Goal: Information Seeking & Learning: Check status

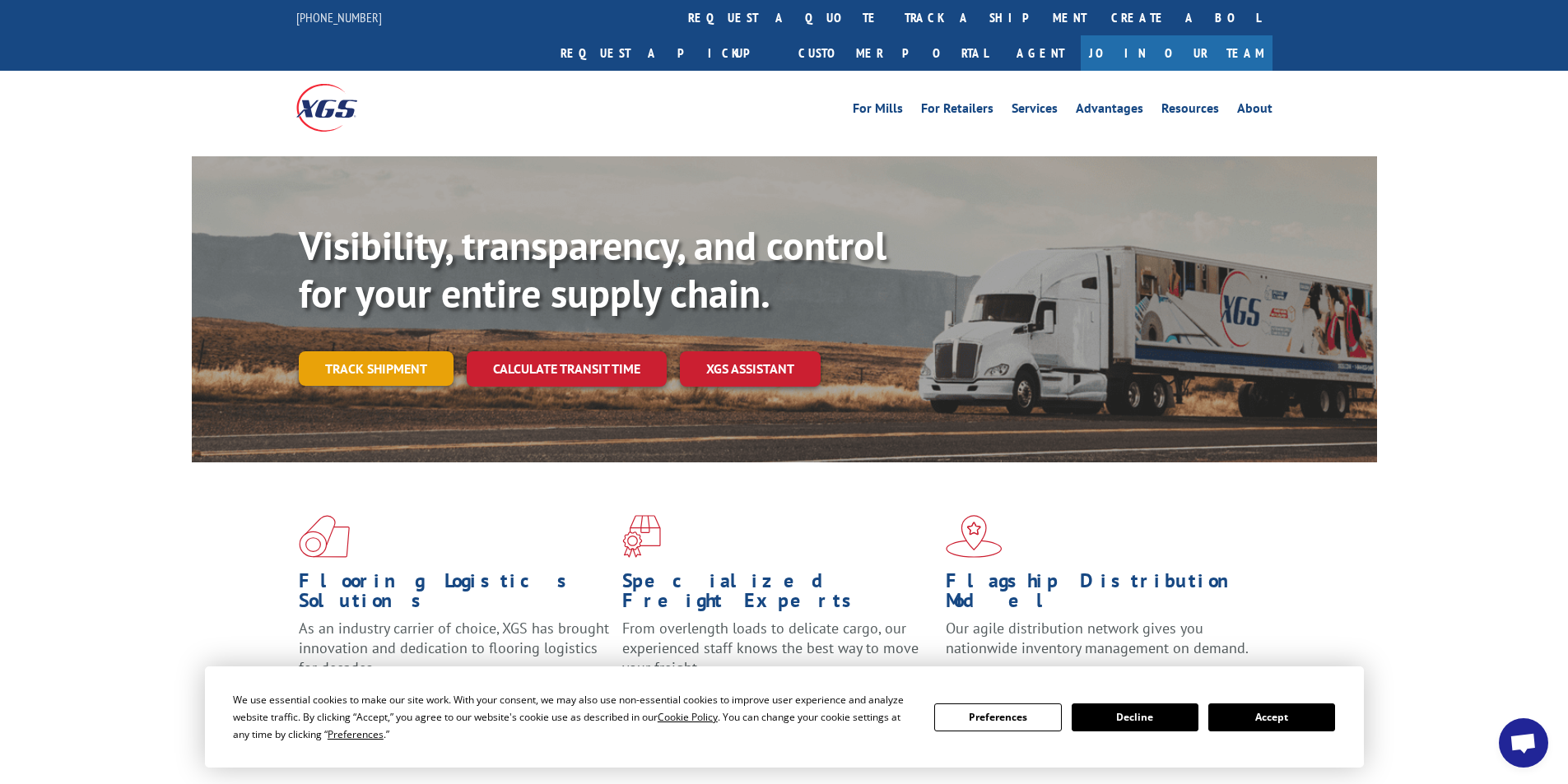
click at [404, 351] on link "Track shipment" at bounding box center [376, 369] width 154 height 35
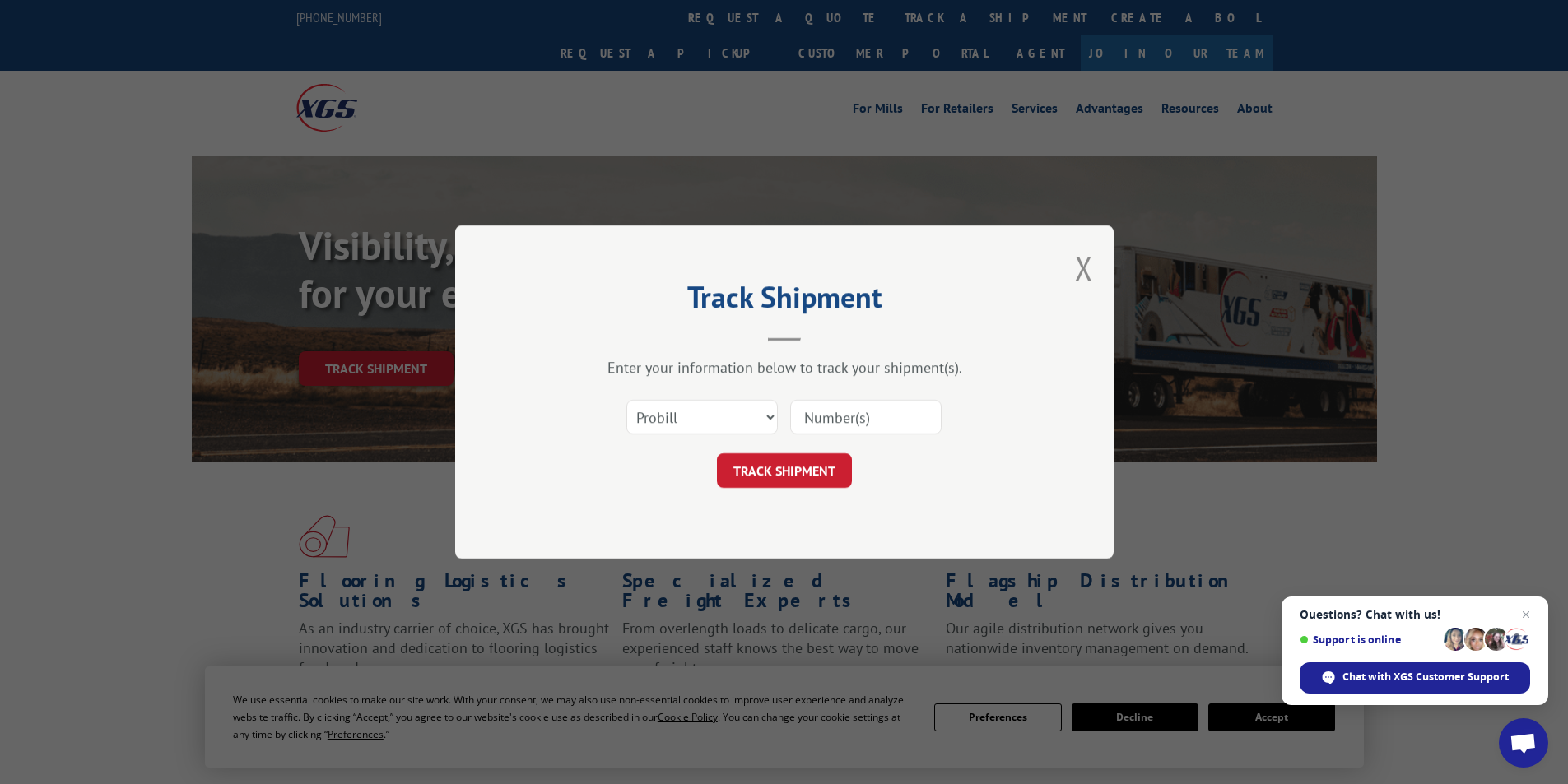
paste input "2876741"
type input "2876741"
click at [751, 469] on button "TRACK SHIPMENT" at bounding box center [784, 471] width 135 height 35
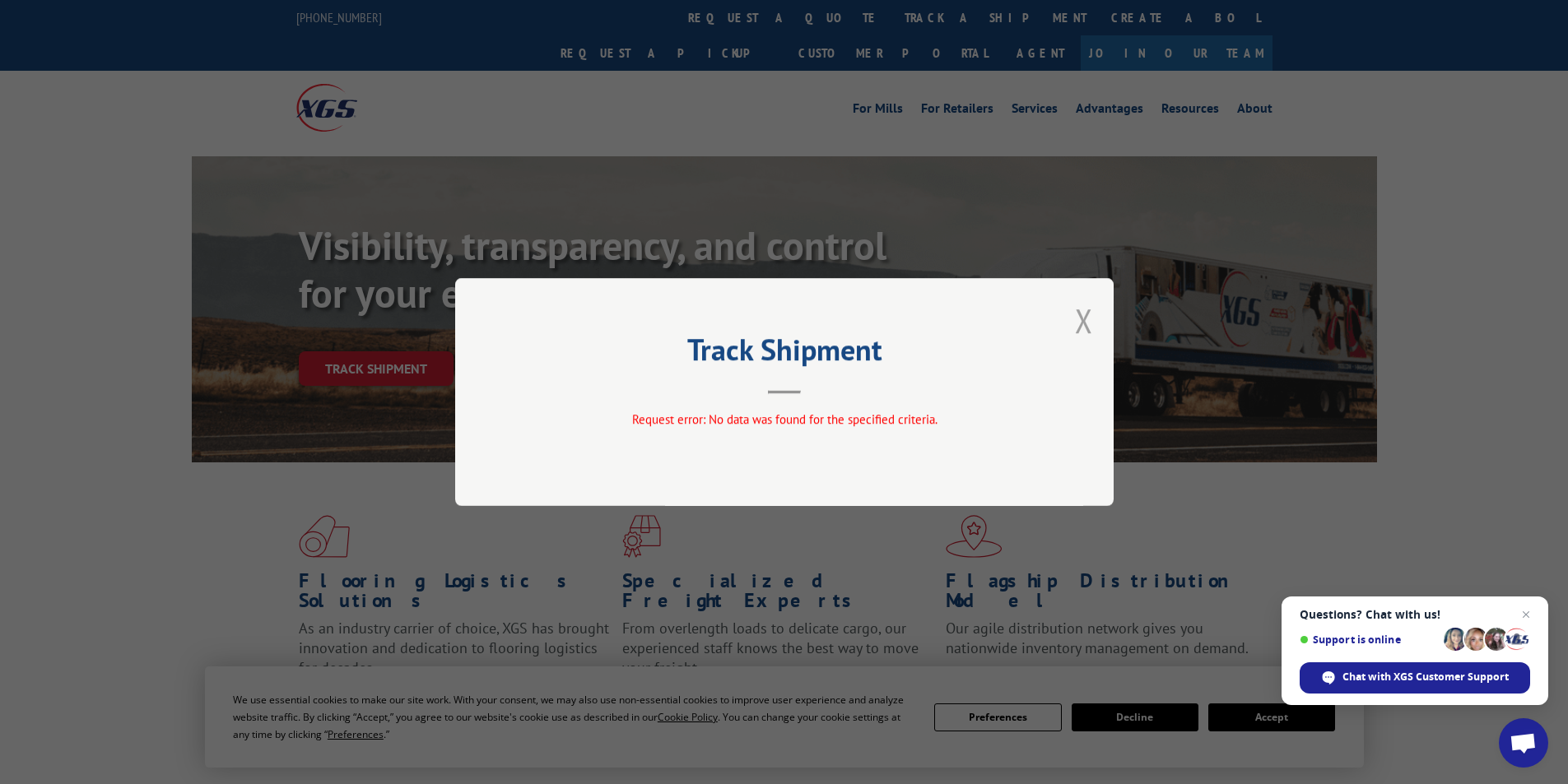
click at [1075, 326] on button "Close modal" at bounding box center [1084, 320] width 18 height 44
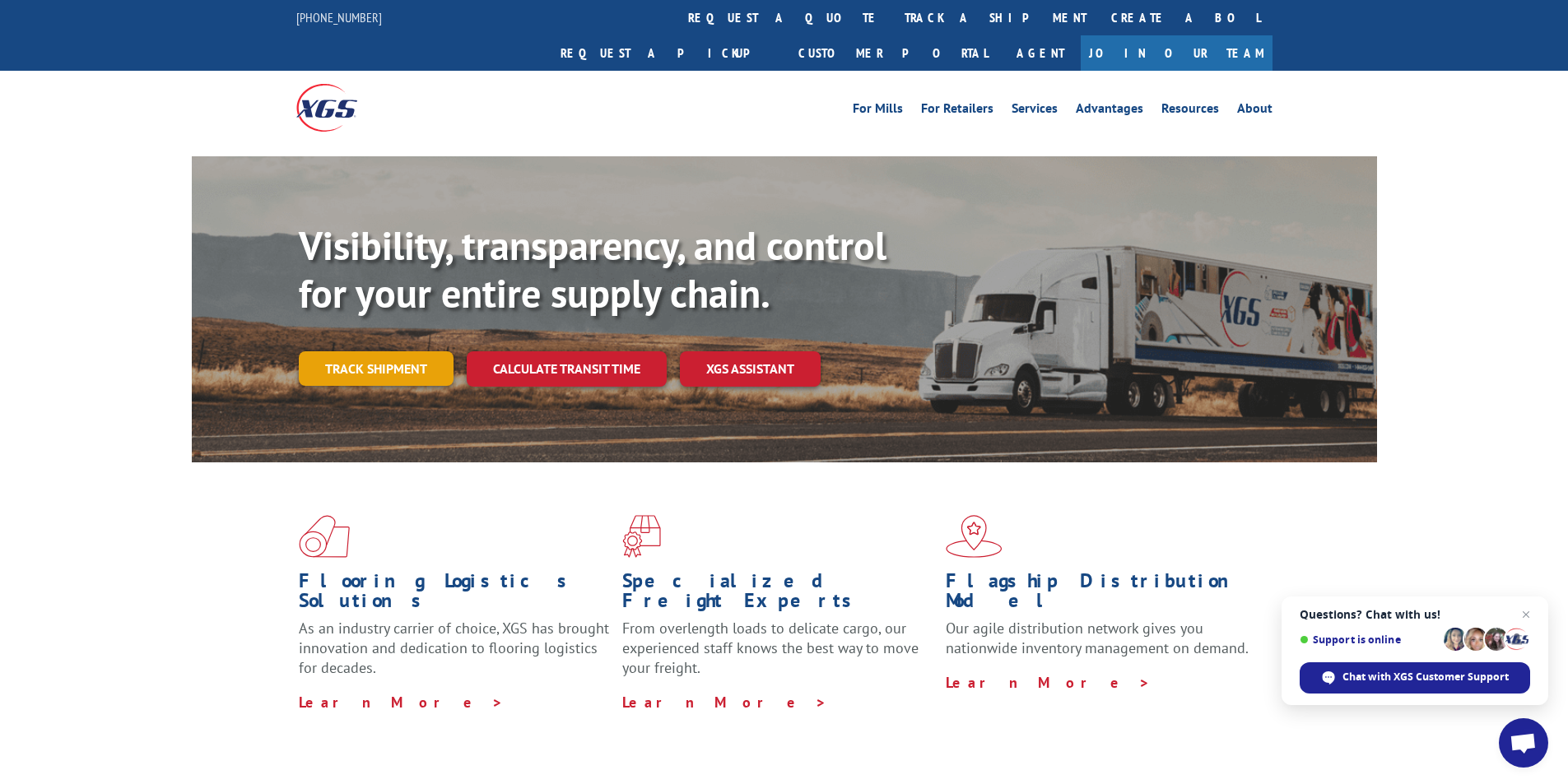
click at [405, 351] on link "Track shipment" at bounding box center [376, 369] width 154 height 35
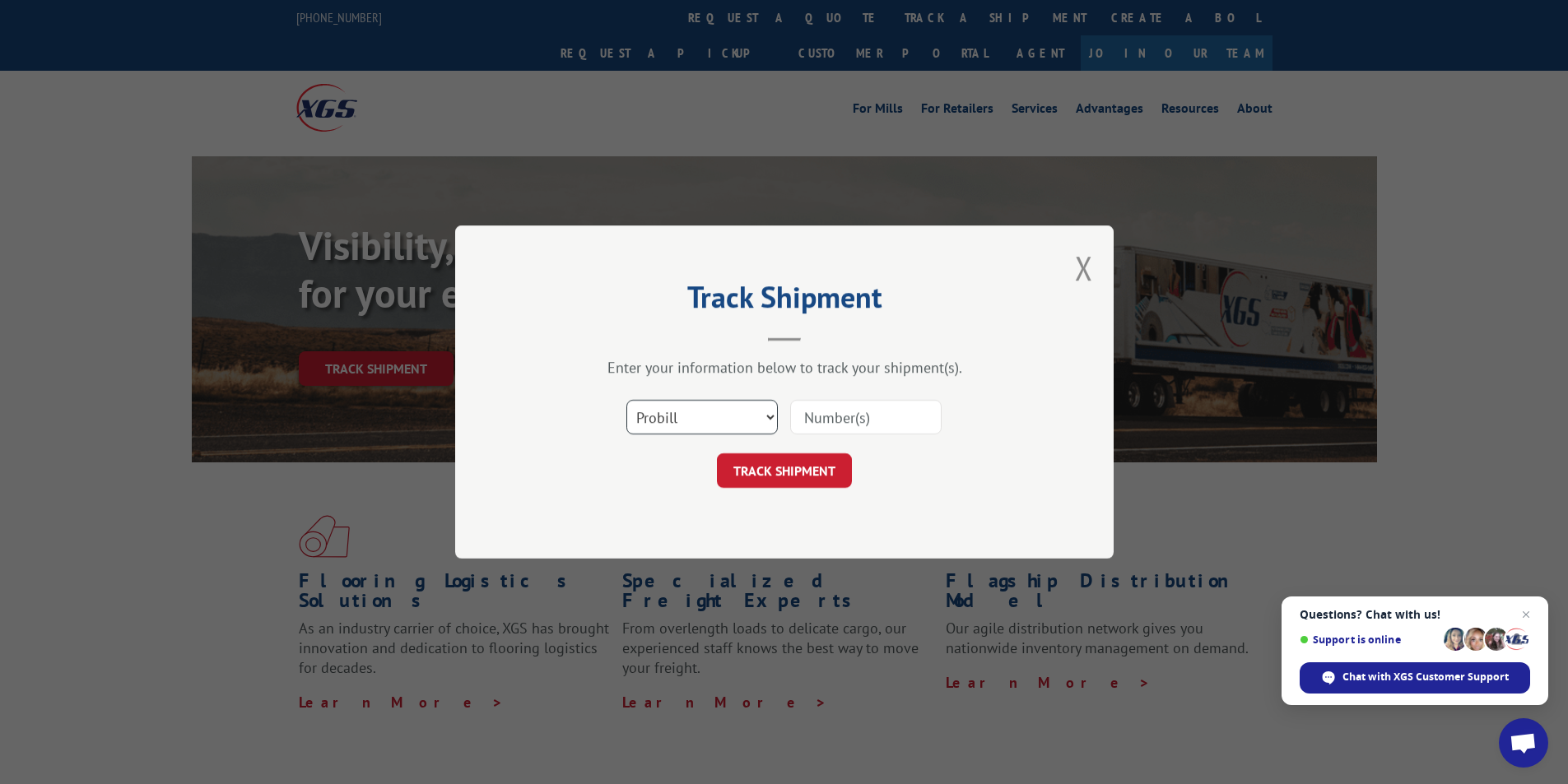
click at [771, 413] on select "Select category... Probill BOL PO" at bounding box center [702, 417] width 151 height 35
select select "bol"
click at [627, 400] on select "Select category... Probill BOL PO" at bounding box center [702, 417] width 151 height 35
paste input "2876741"
type input "2876741"
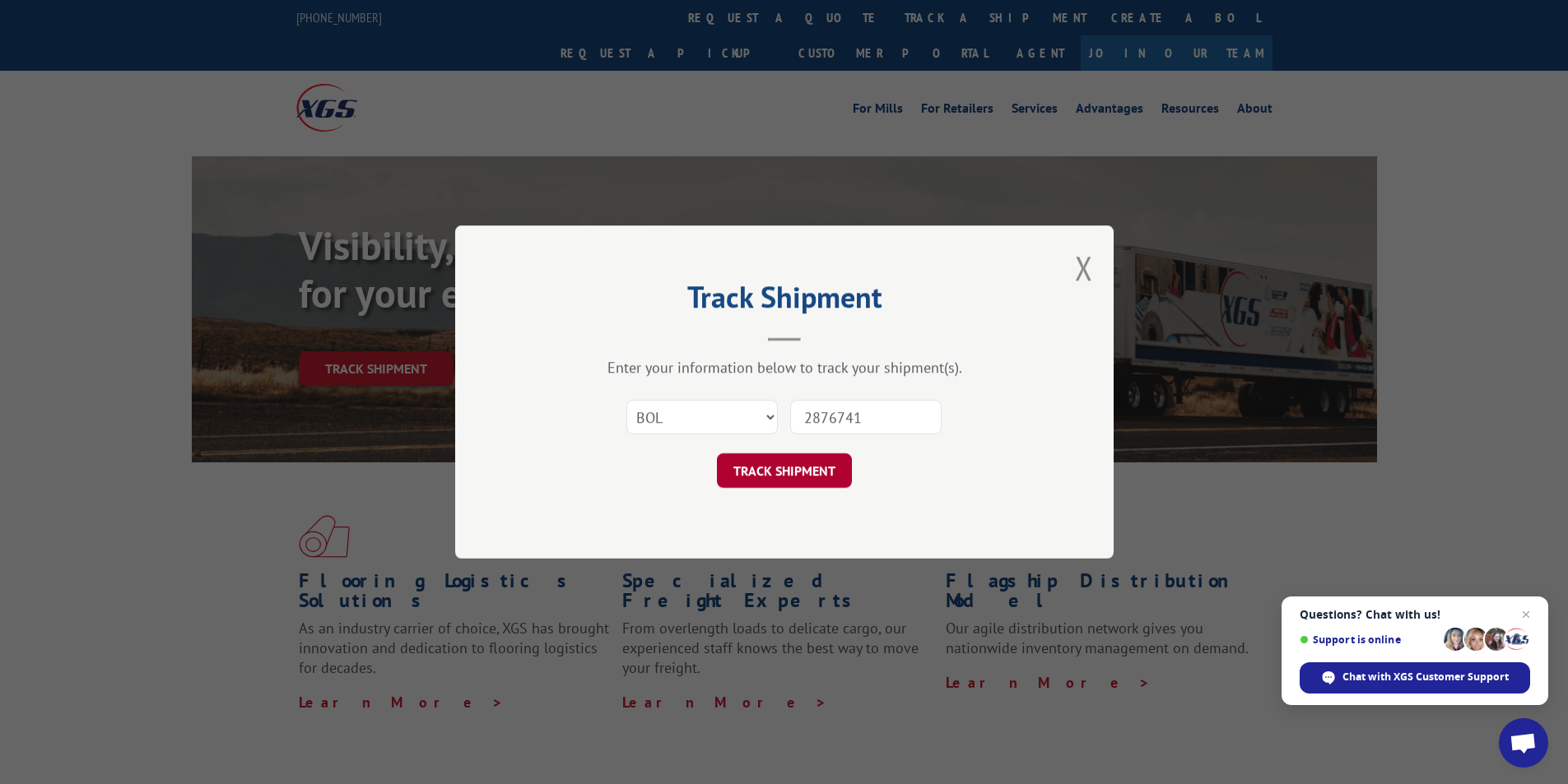
click at [799, 477] on button "TRACK SHIPMENT" at bounding box center [784, 471] width 135 height 35
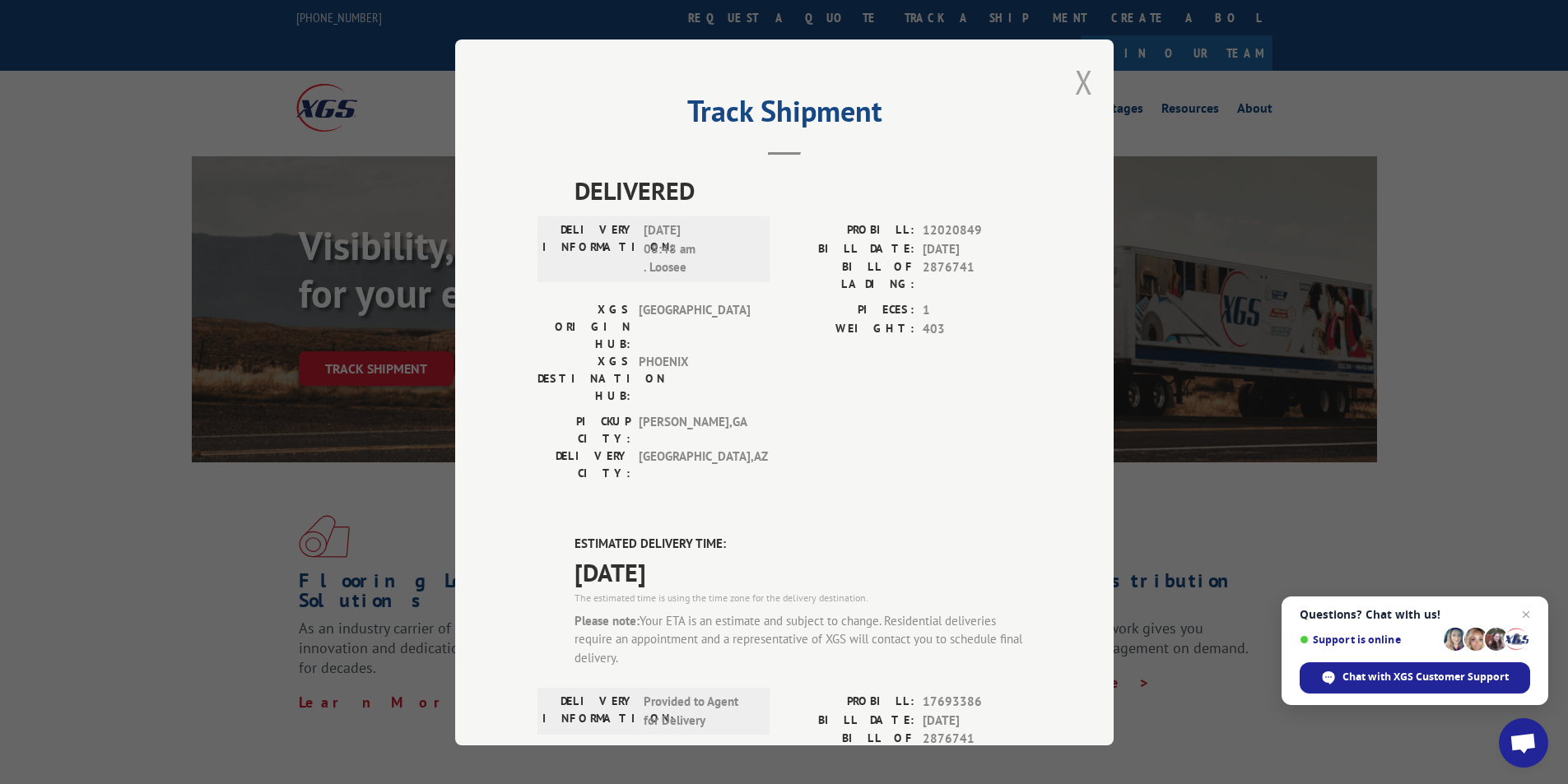
click at [1081, 82] on button "Close modal" at bounding box center [1084, 82] width 18 height 44
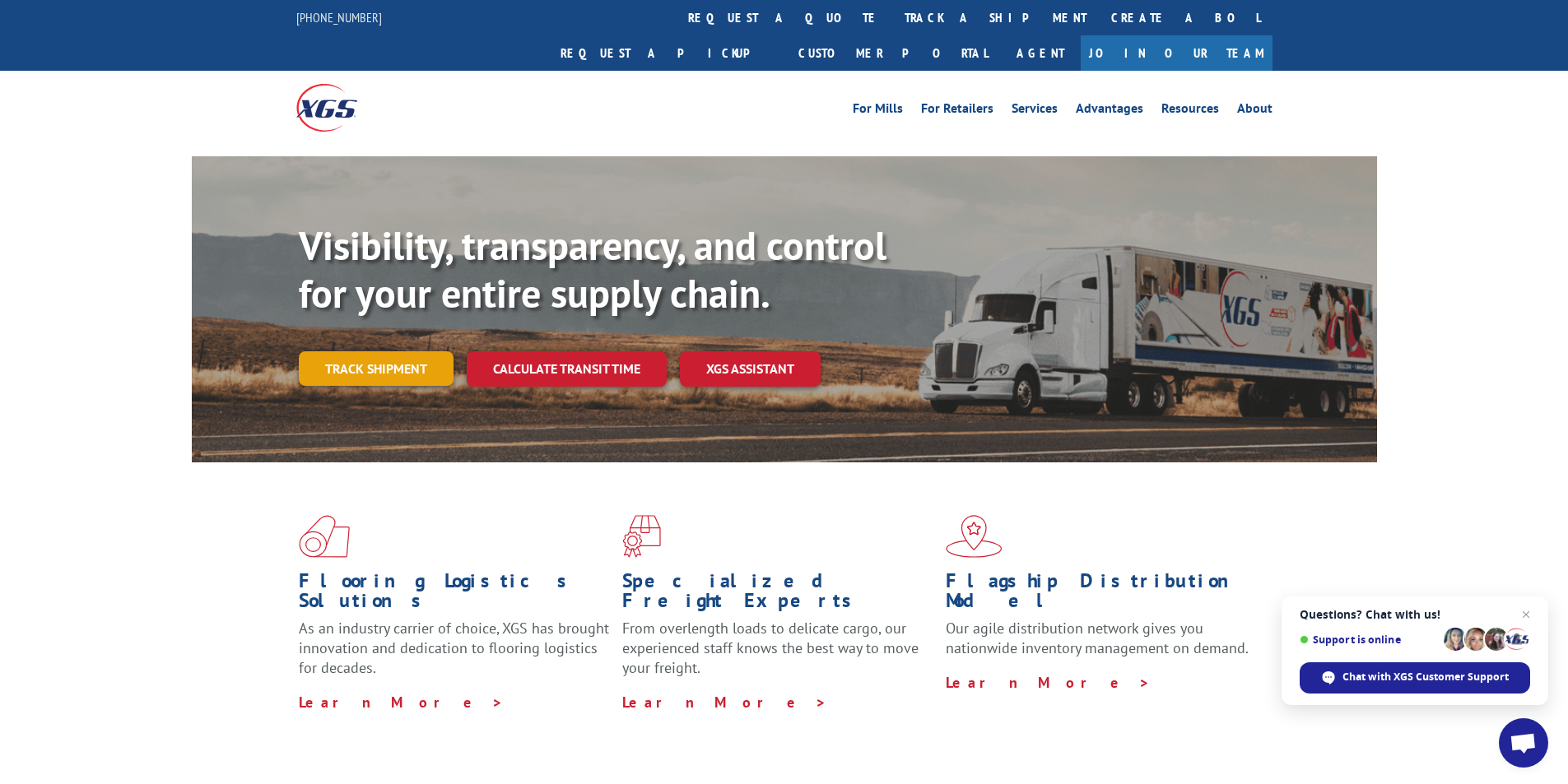
click at [390, 351] on link "Track shipment" at bounding box center [376, 369] width 154 height 35
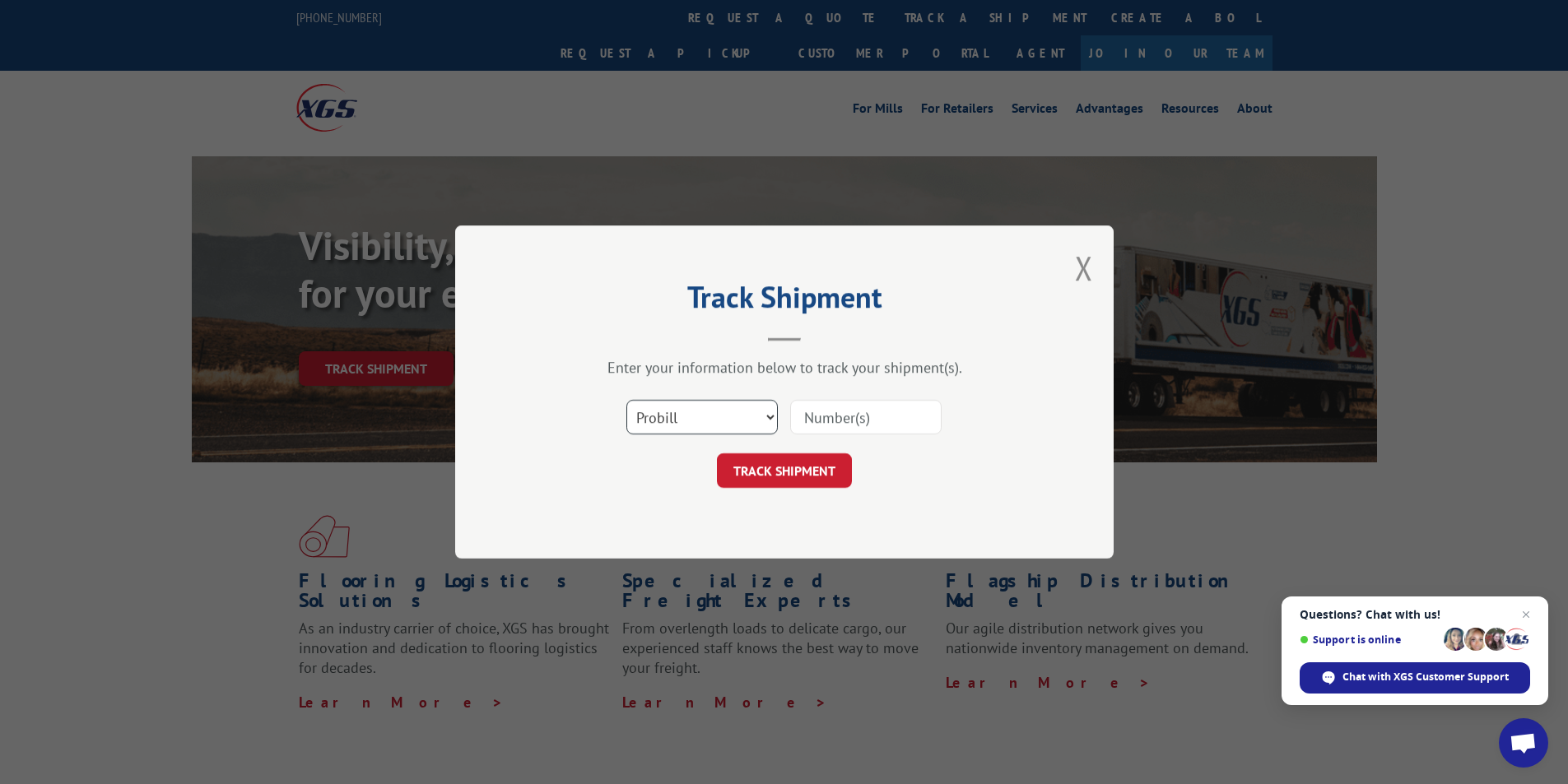
click at [773, 420] on select "Select category... Probill BOL PO" at bounding box center [702, 417] width 151 height 35
select select "bol"
click at [627, 400] on select "Select category... Probill BOL PO" at bounding box center [702, 417] width 151 height 35
paste input "2881002"
type input "2881002"
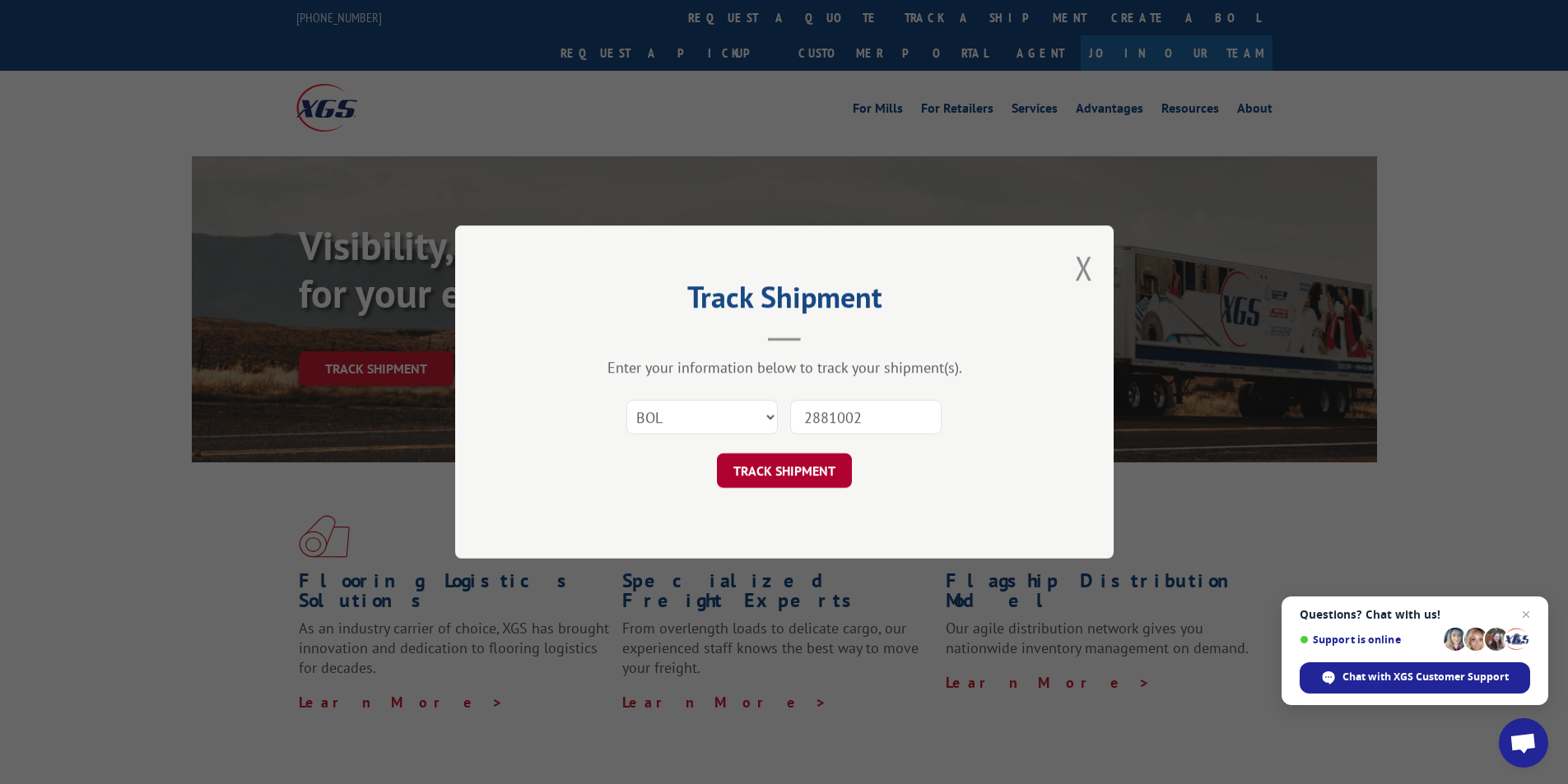
click at [794, 464] on button "TRACK SHIPMENT" at bounding box center [784, 471] width 135 height 35
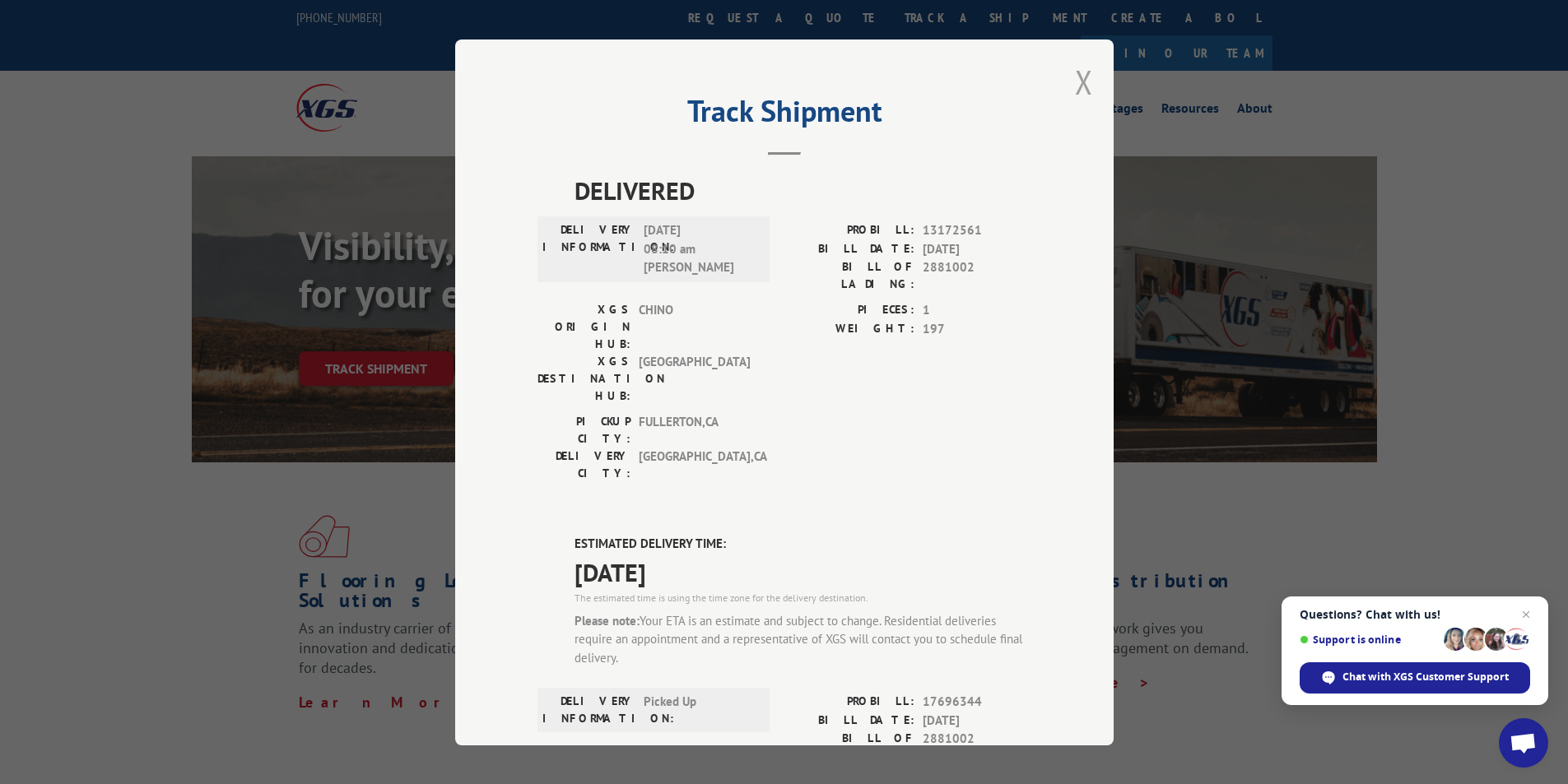
click at [1075, 78] on button "Close modal" at bounding box center [1084, 82] width 18 height 44
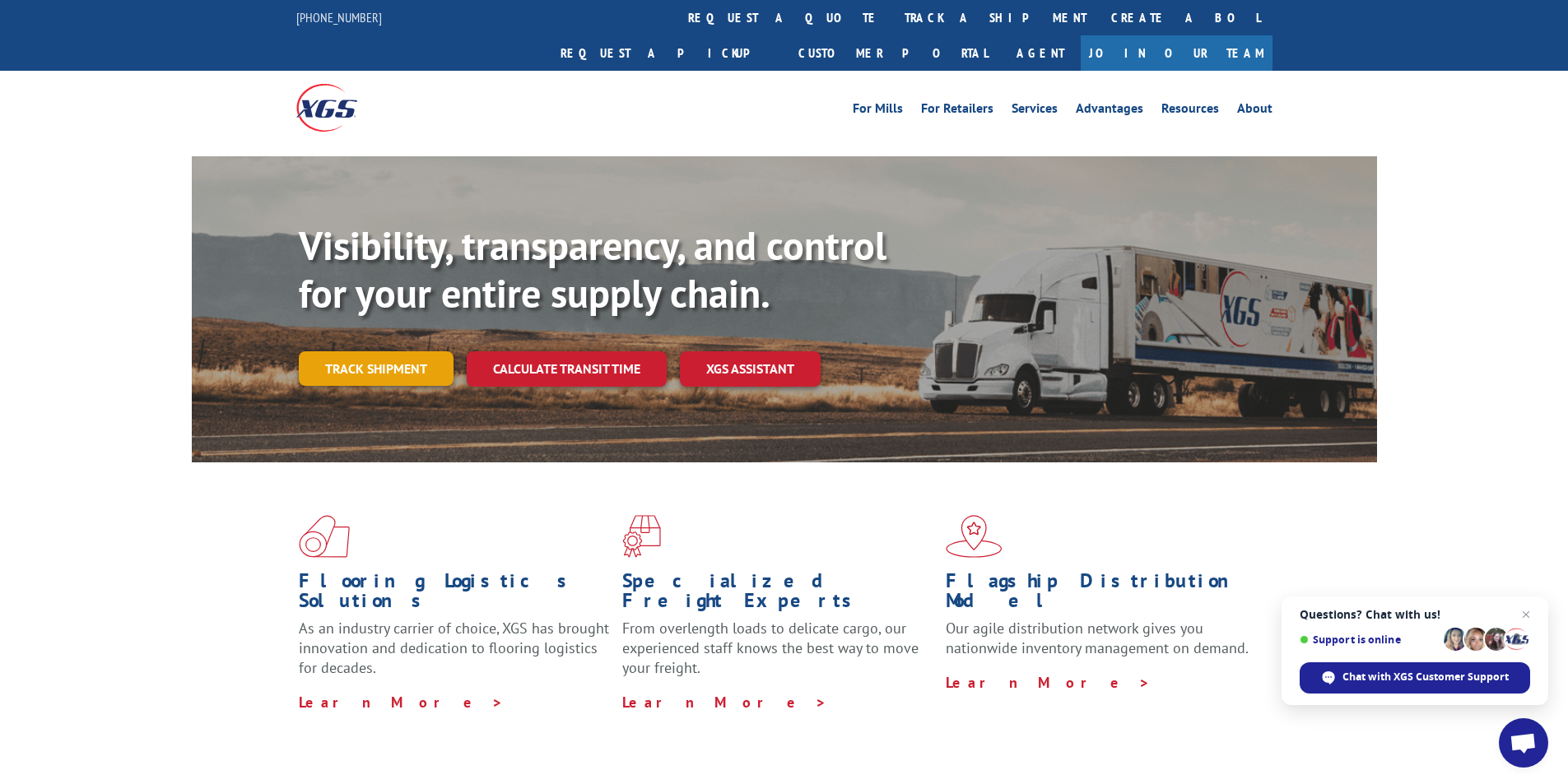
click at [381, 351] on link "Track shipment" at bounding box center [376, 369] width 154 height 35
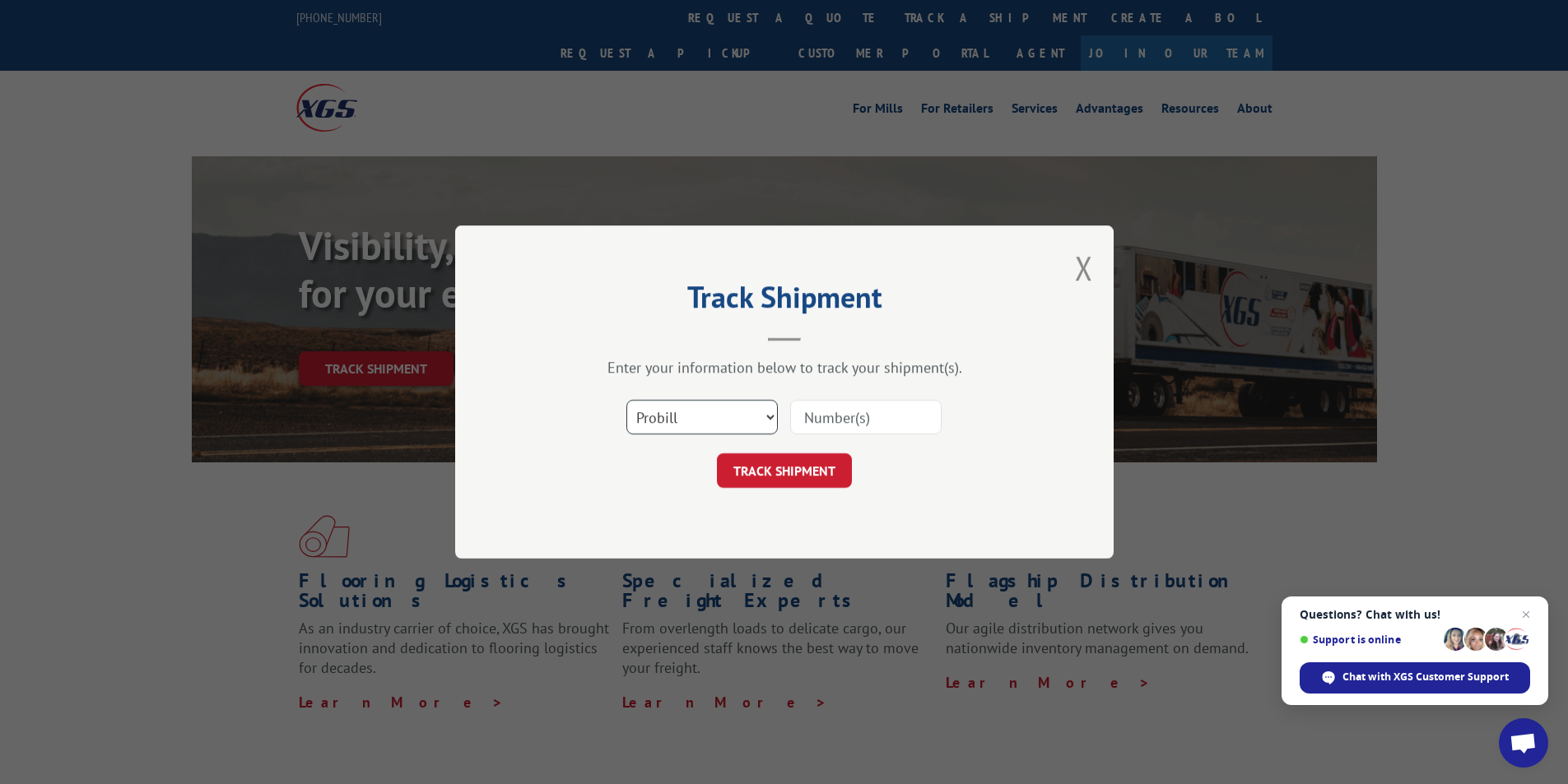
click at [774, 417] on select "Select category... Probill BOL PO" at bounding box center [702, 417] width 151 height 35
select select "bol"
click at [627, 400] on select "Select category... Probill BOL PO" at bounding box center [702, 417] width 151 height 35
click at [833, 411] on input at bounding box center [866, 417] width 151 height 35
paste input "2876741"
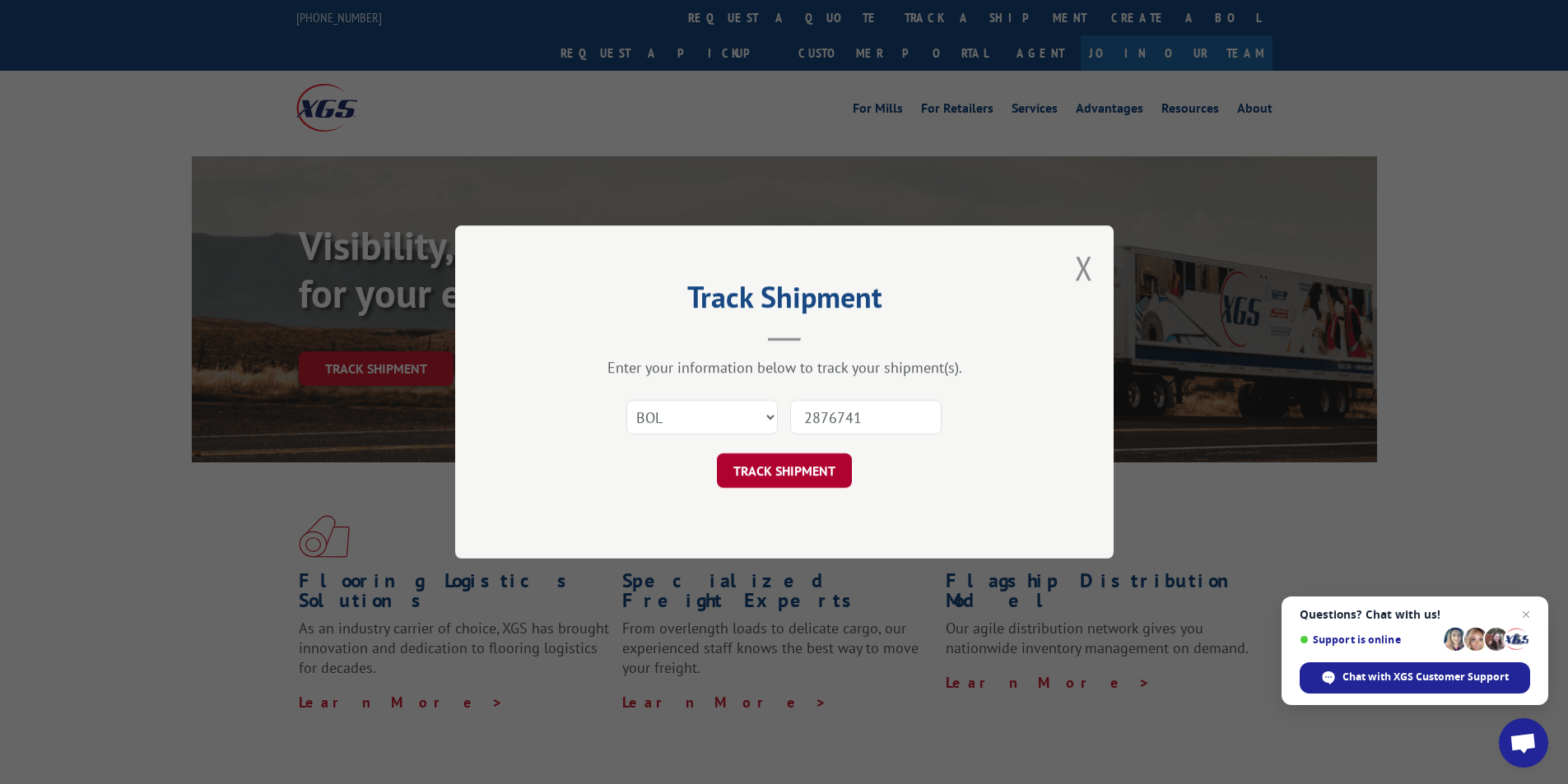
type input "2876741"
click at [777, 465] on button "TRACK SHIPMENT" at bounding box center [784, 471] width 135 height 35
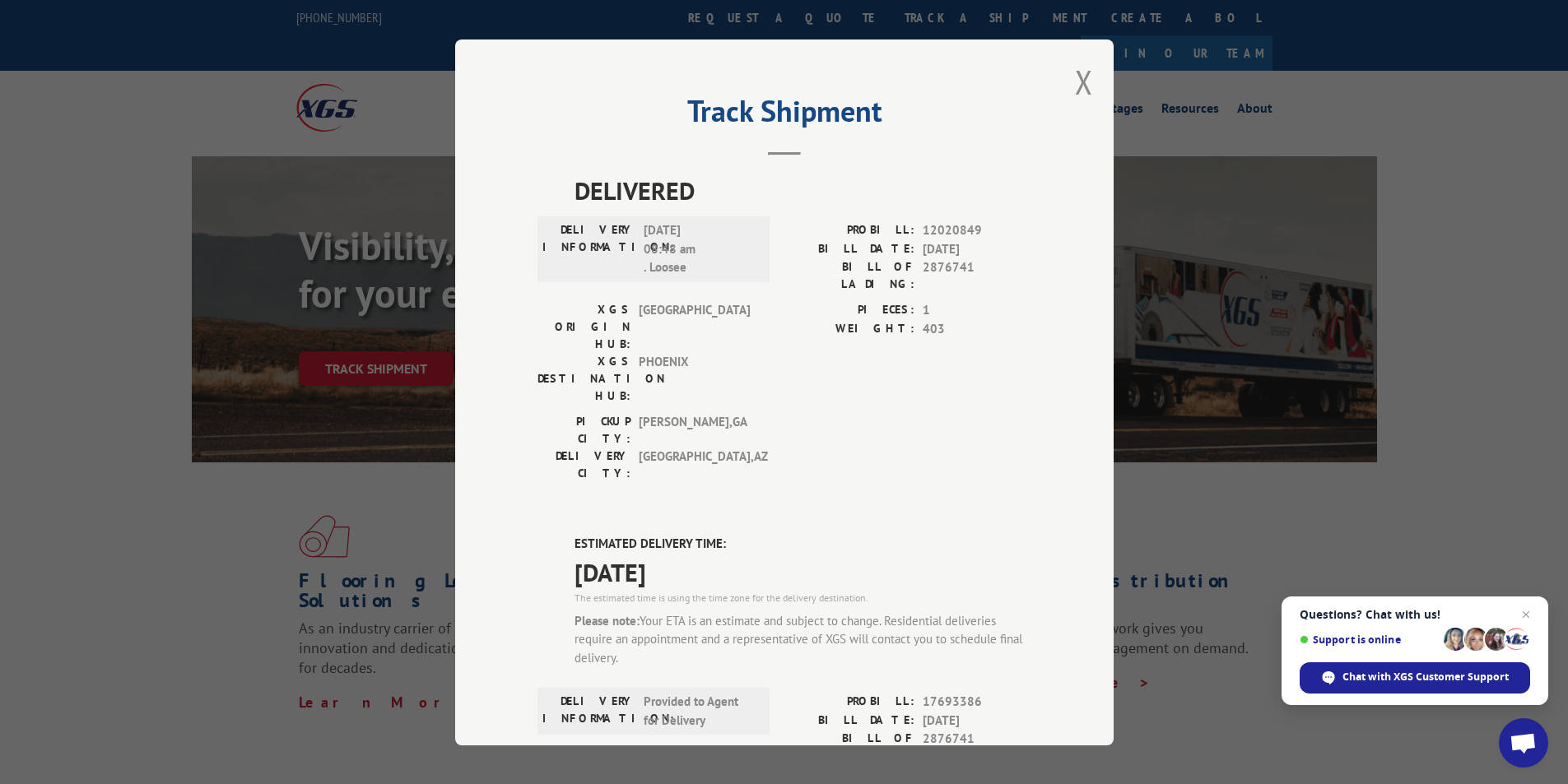
click at [1066, 83] on div "Track Shipment DELIVERED DELIVERY INFORMATION: [DATE] 08:48 am . Loosee PROBILL…" at bounding box center [784, 393] width 659 height 706
click at [1078, 83] on button "Close modal" at bounding box center [1084, 82] width 18 height 44
